Goal: Entertainment & Leisure: Consume media (video, audio)

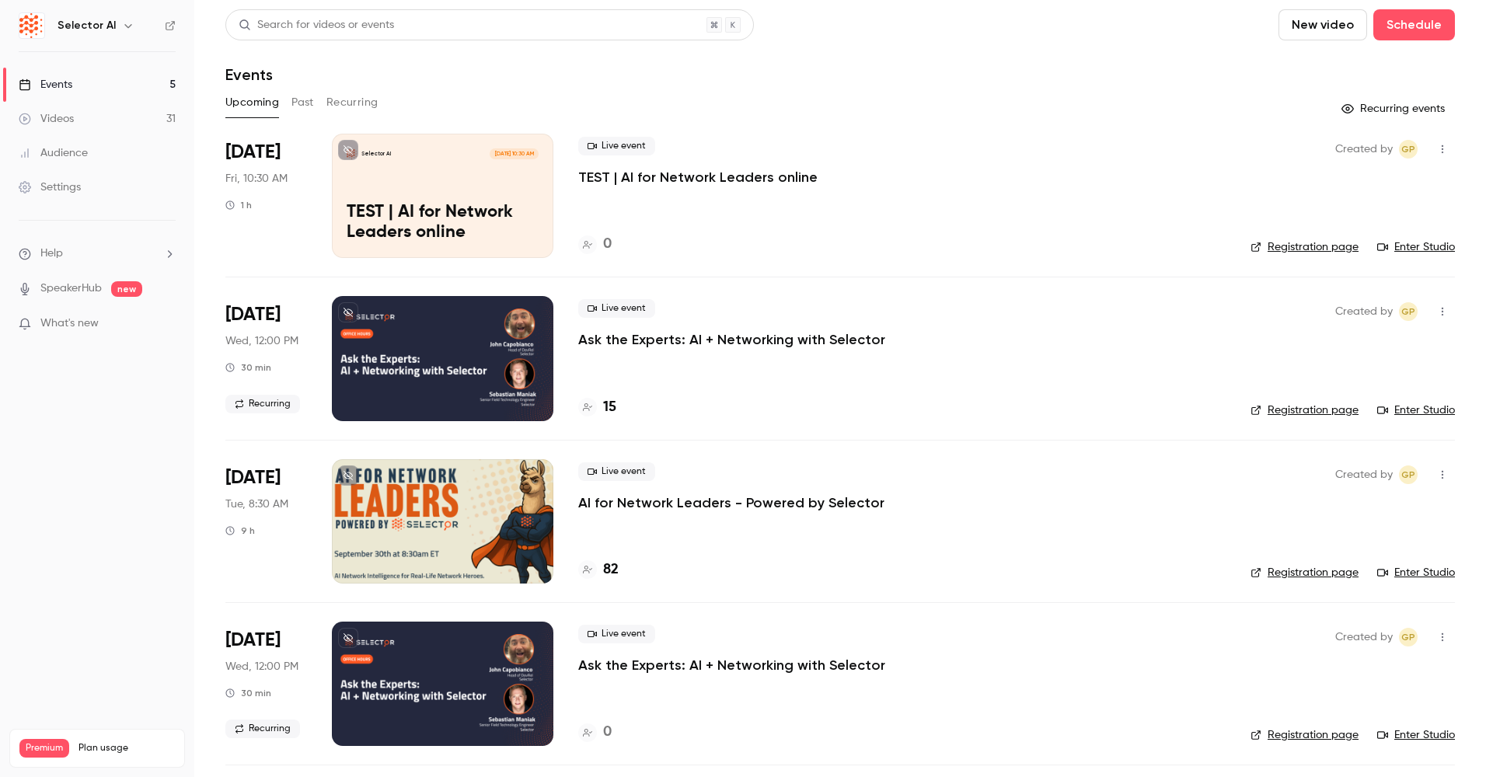
click at [53, 119] on div "Videos" at bounding box center [46, 119] width 55 height 16
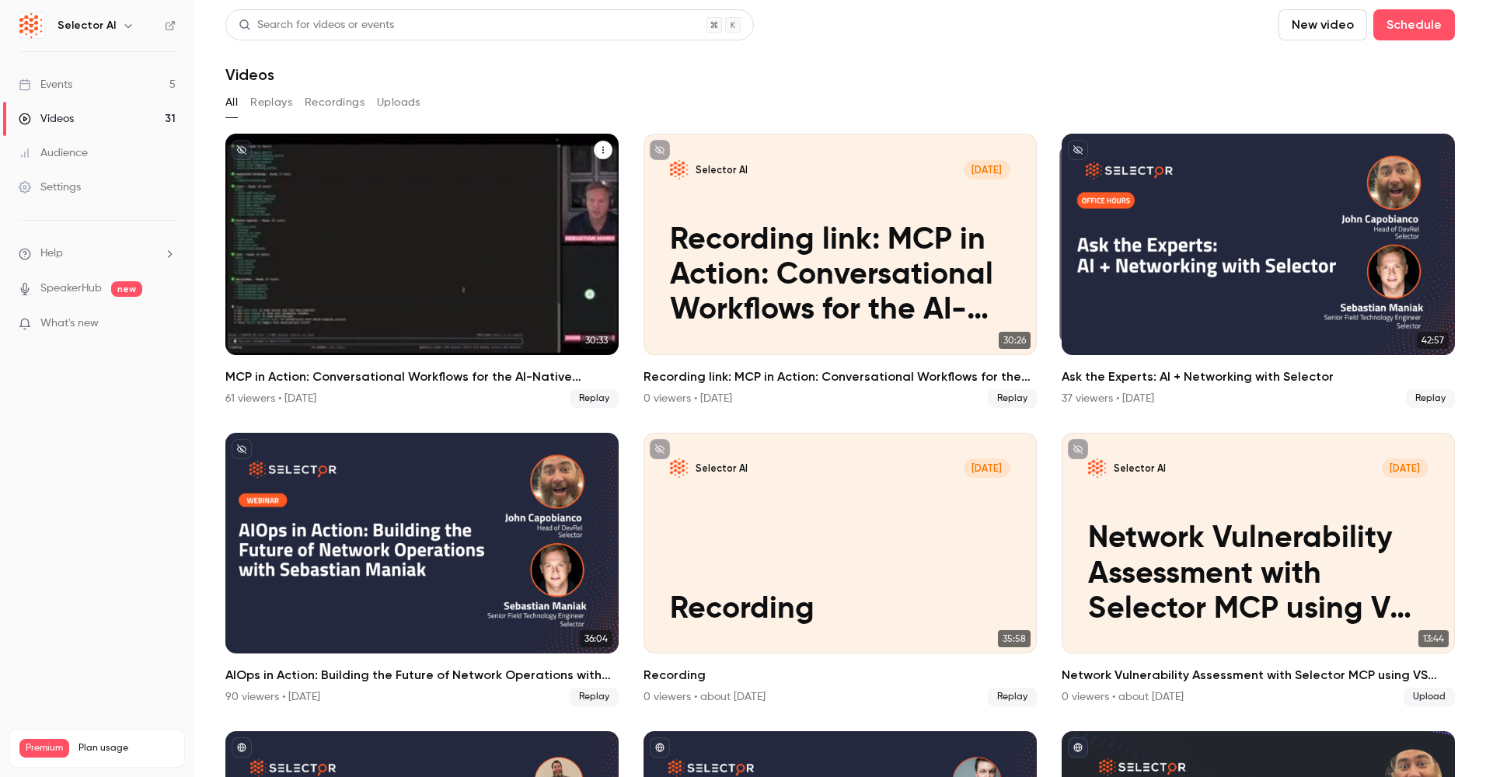
click at [396, 382] on h2 "MCP in Action: Conversational Workflows for the AI-Native Enterprise" at bounding box center [421, 377] width 393 height 19
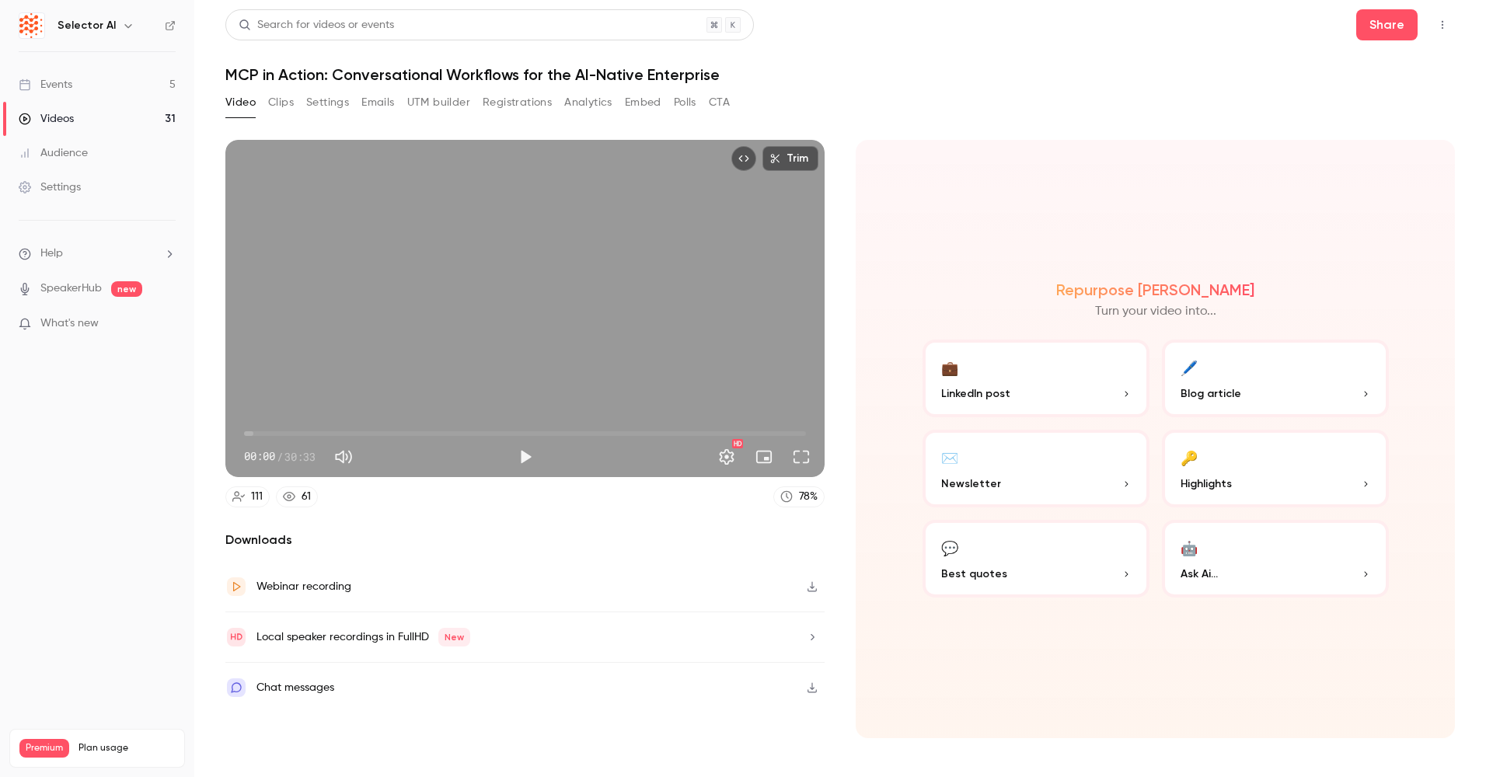
click at [591, 102] on button "Analytics" at bounding box center [588, 102] width 48 height 25
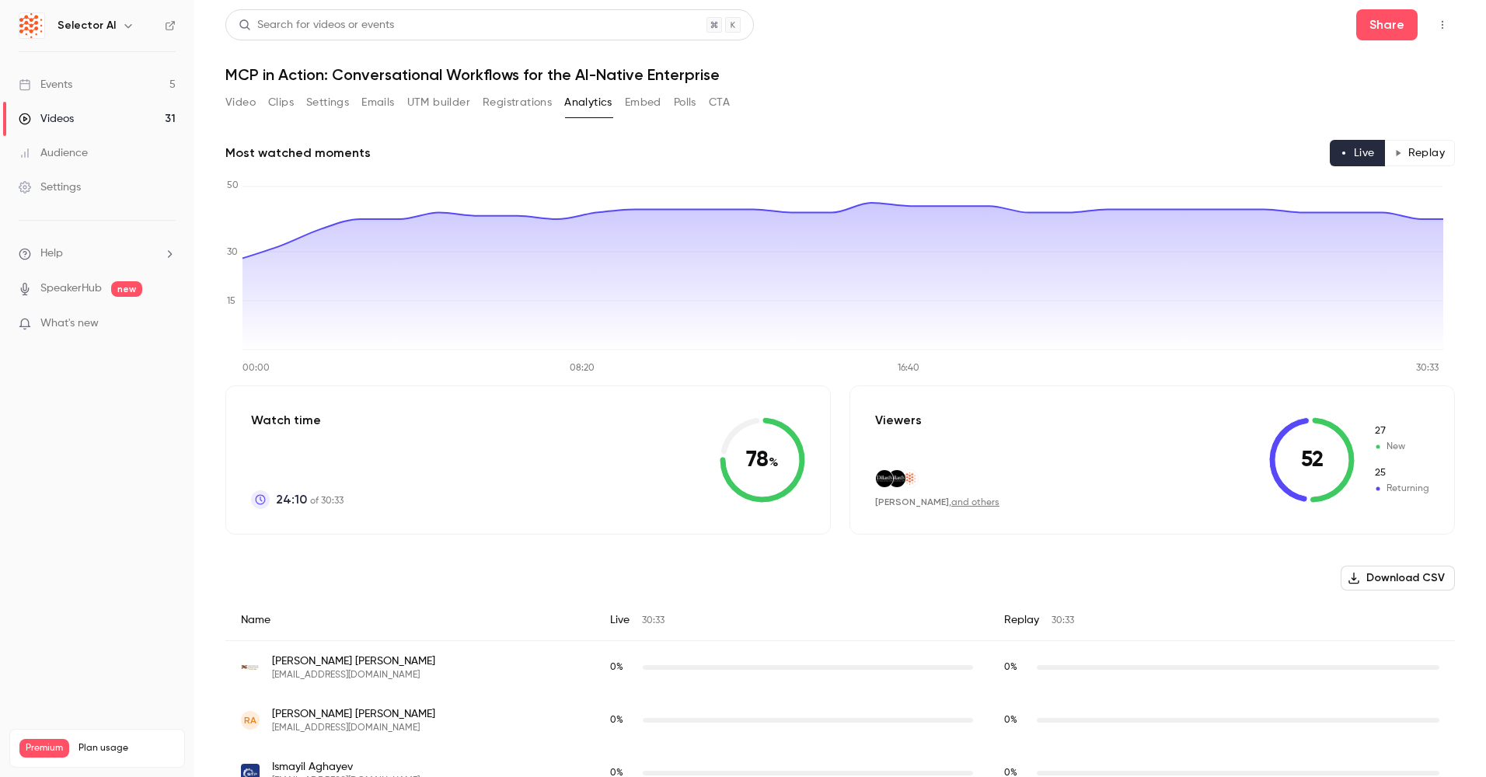
click at [1439, 155] on button "Replay" at bounding box center [1419, 153] width 71 height 26
